Goal: Task Accomplishment & Management: Complete application form

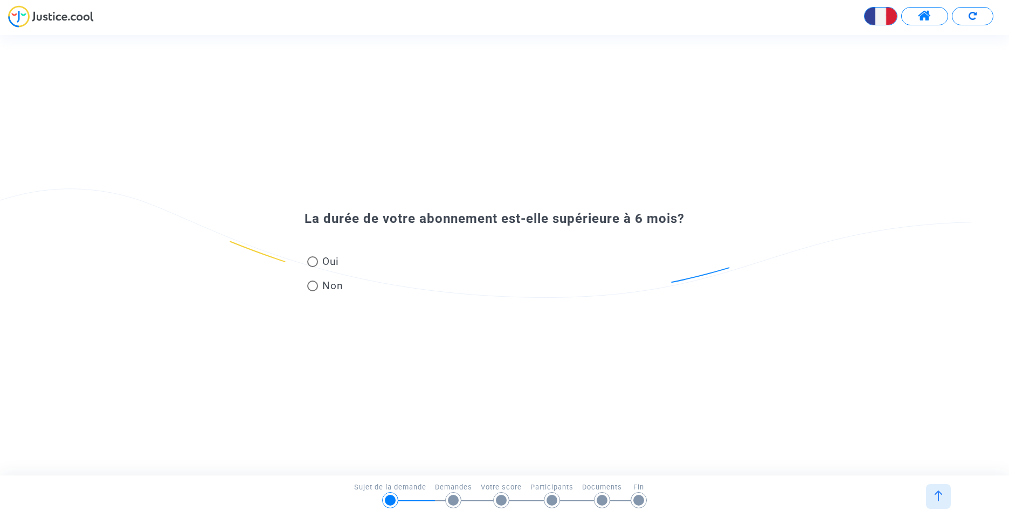
click at [317, 269] on mat-radio-button "Oui" at bounding box center [325, 263] width 36 height 19
radio input "true"
click at [313, 267] on span at bounding box center [312, 262] width 11 height 11
click at [313, 267] on input "Oui" at bounding box center [312, 267] width 1 height 1
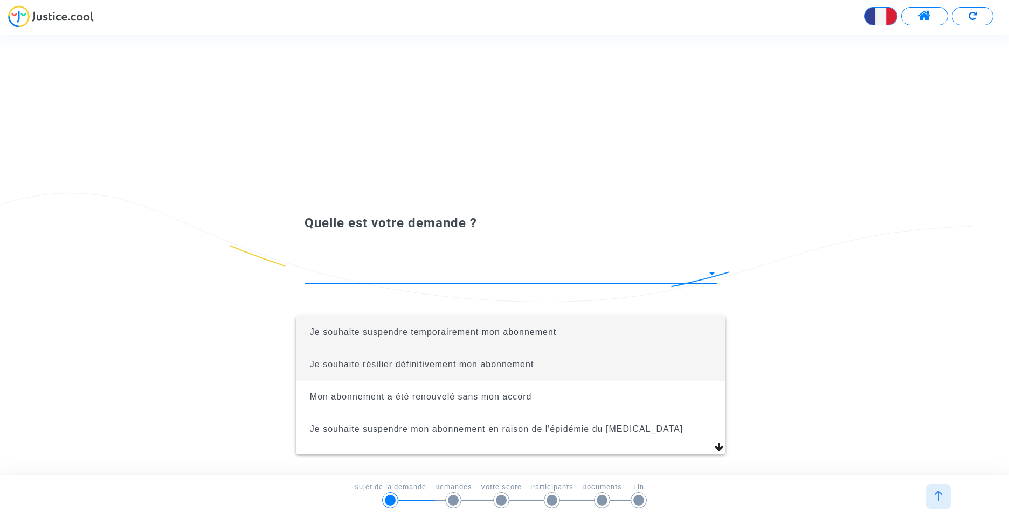
click at [528, 361] on span "Je souhaite résilier définitivement mon abonnement" at bounding box center [422, 364] width 224 height 9
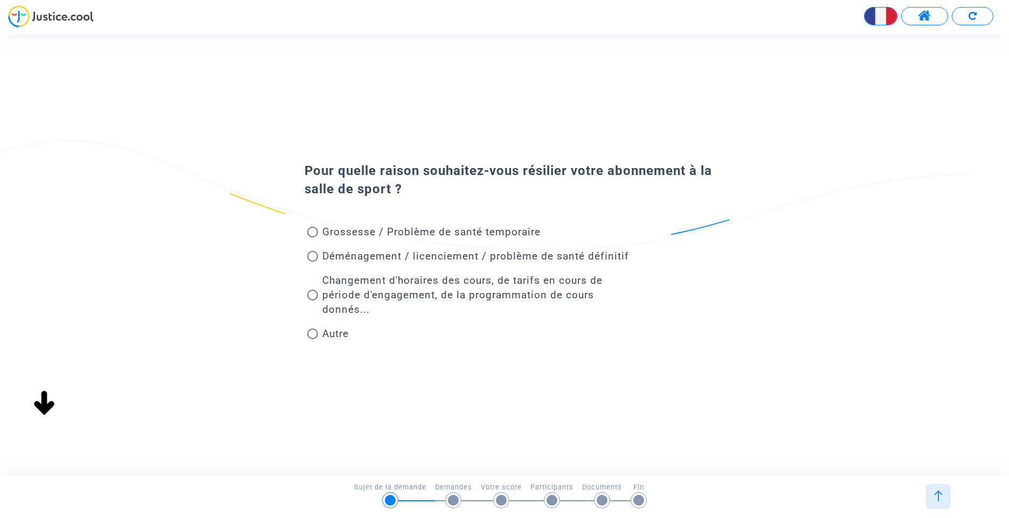
click at [322, 262] on span "Déménagement / licenciement / problème de santé définitif" at bounding box center [475, 256] width 307 height 12
click at [313, 262] on input "Déménagement / licenciement / problème de santé définitif" at bounding box center [312, 262] width 1 height 1
radio input "true"
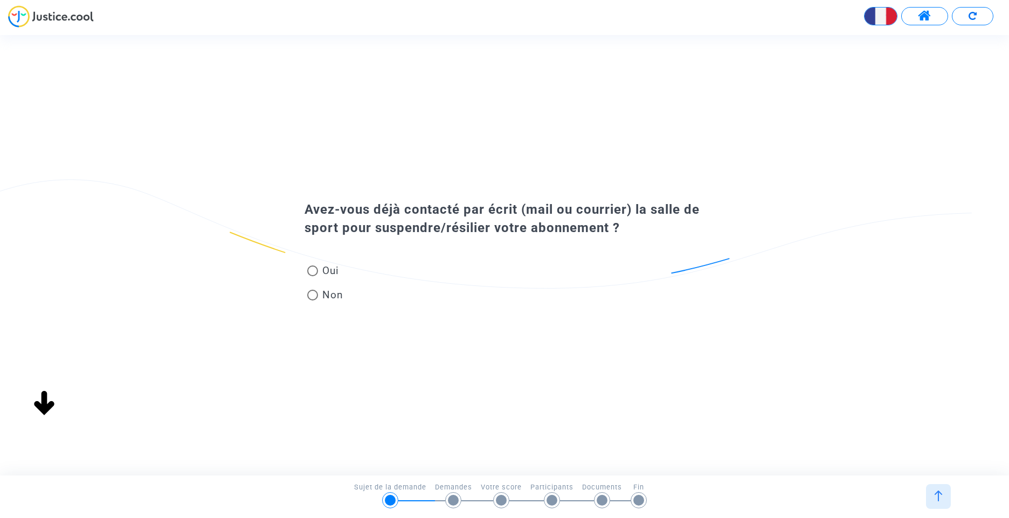
click at [319, 269] on span "Oui" at bounding box center [328, 271] width 21 height 15
click at [313, 276] on input "Oui" at bounding box center [312, 276] width 1 height 1
radio input "true"
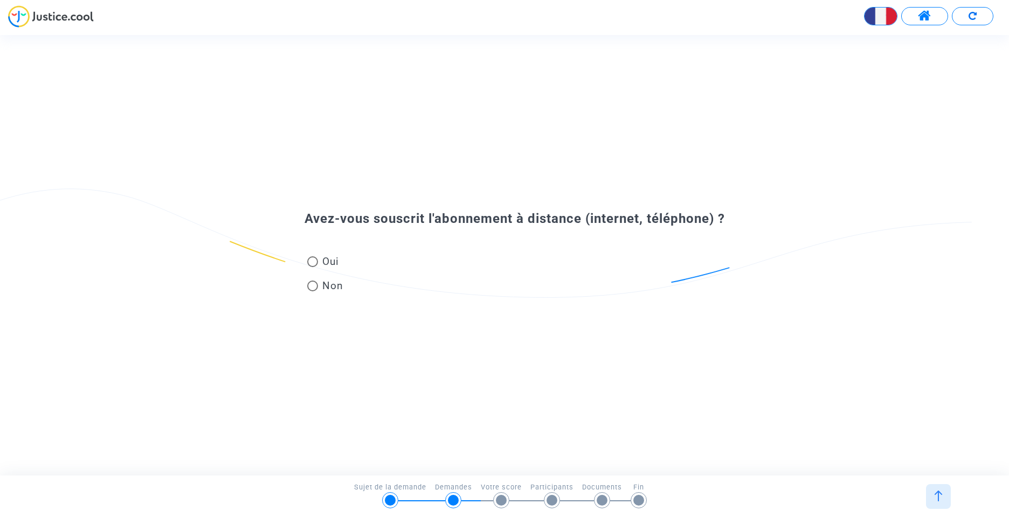
click at [327, 285] on span "Non" at bounding box center [330, 286] width 25 height 15
click at [313, 292] on input "Non" at bounding box center [312, 292] width 1 height 1
radio input "true"
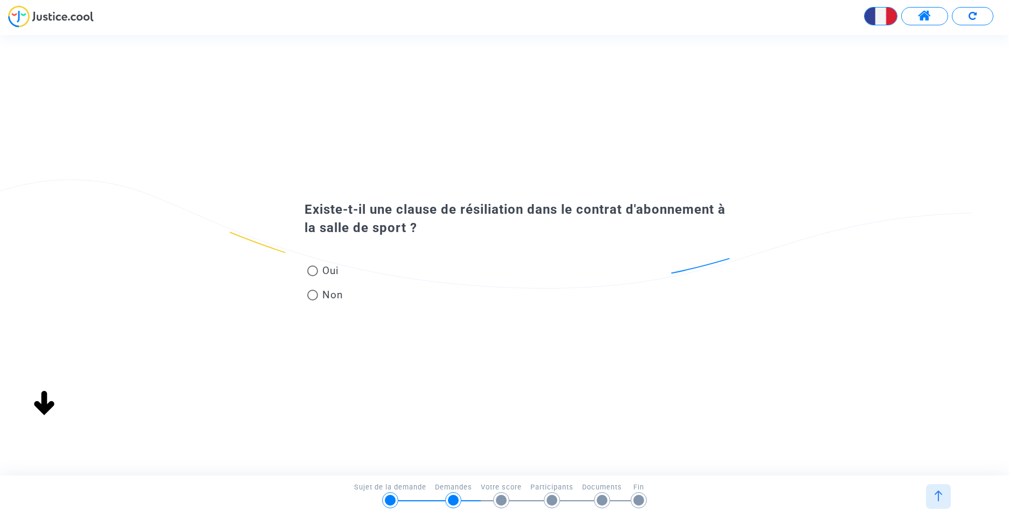
click at [314, 273] on span at bounding box center [312, 271] width 11 height 11
click at [313, 276] on input "Oui" at bounding box center [312, 276] width 1 height 1
radio input "true"
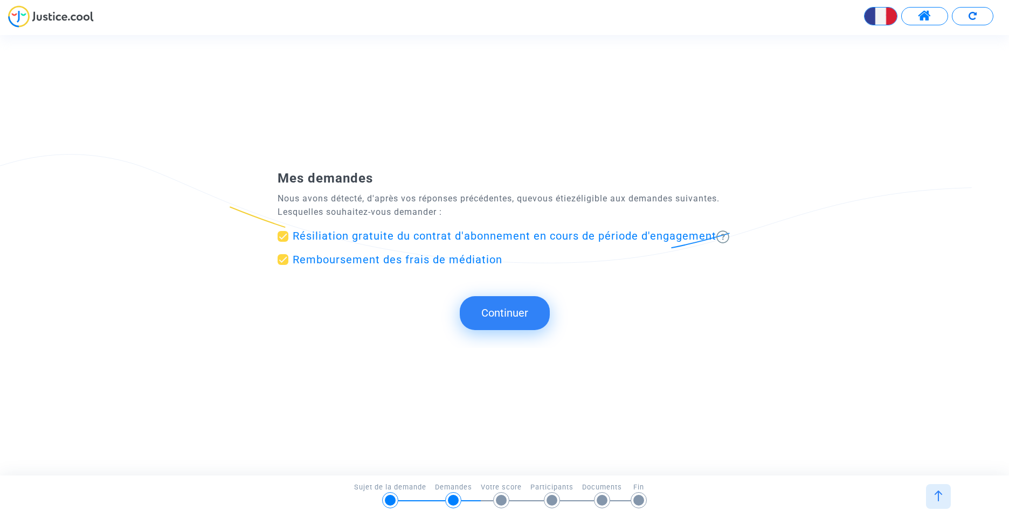
click at [488, 315] on button "Continuer" at bounding box center [505, 312] width 90 height 33
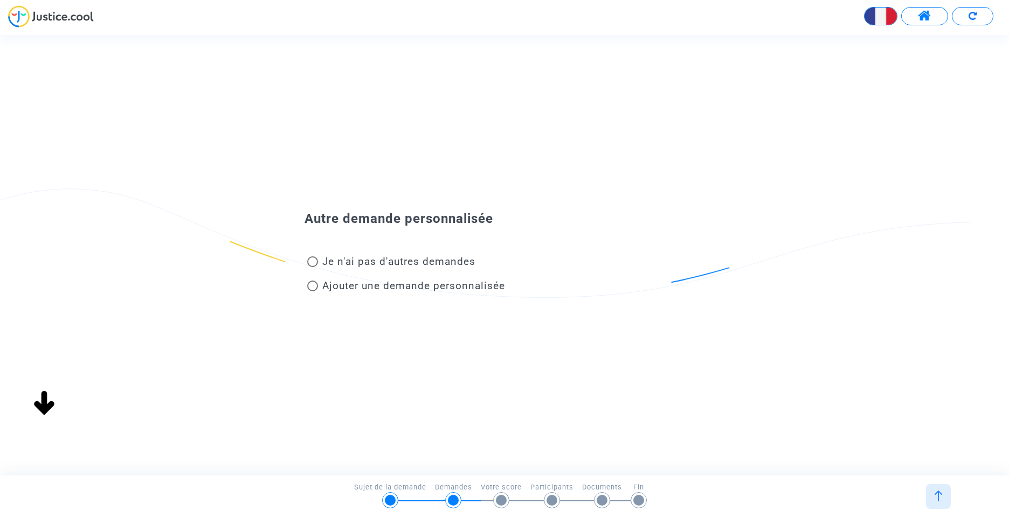
click at [437, 265] on span "Je n'ai pas d'autres demandes" at bounding box center [398, 261] width 153 height 12
click at [313, 267] on input "Je n'ai pas d'autres demandes" at bounding box center [312, 267] width 1 height 1
radio input "true"
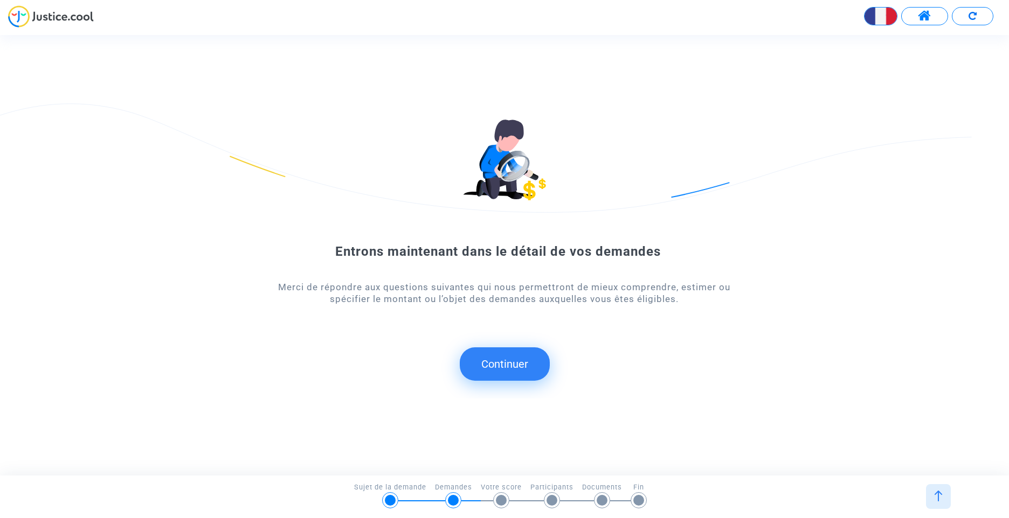
click at [516, 366] on button "Continuer" at bounding box center [505, 364] width 90 height 33
